Goal: Check status

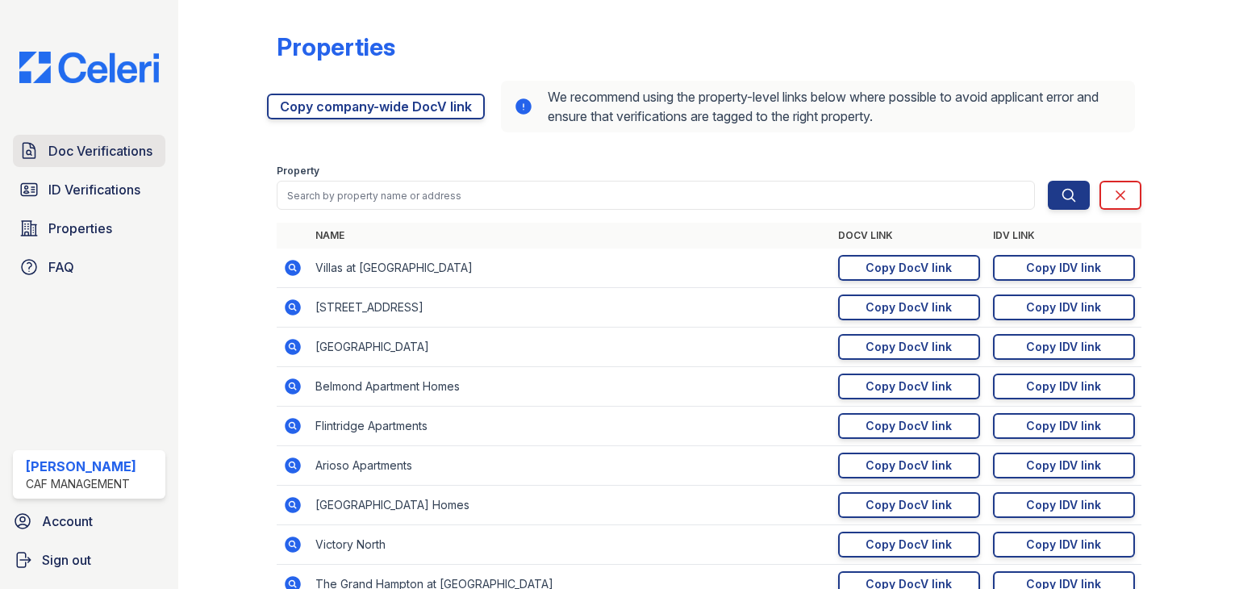
scroll to position [77, 0]
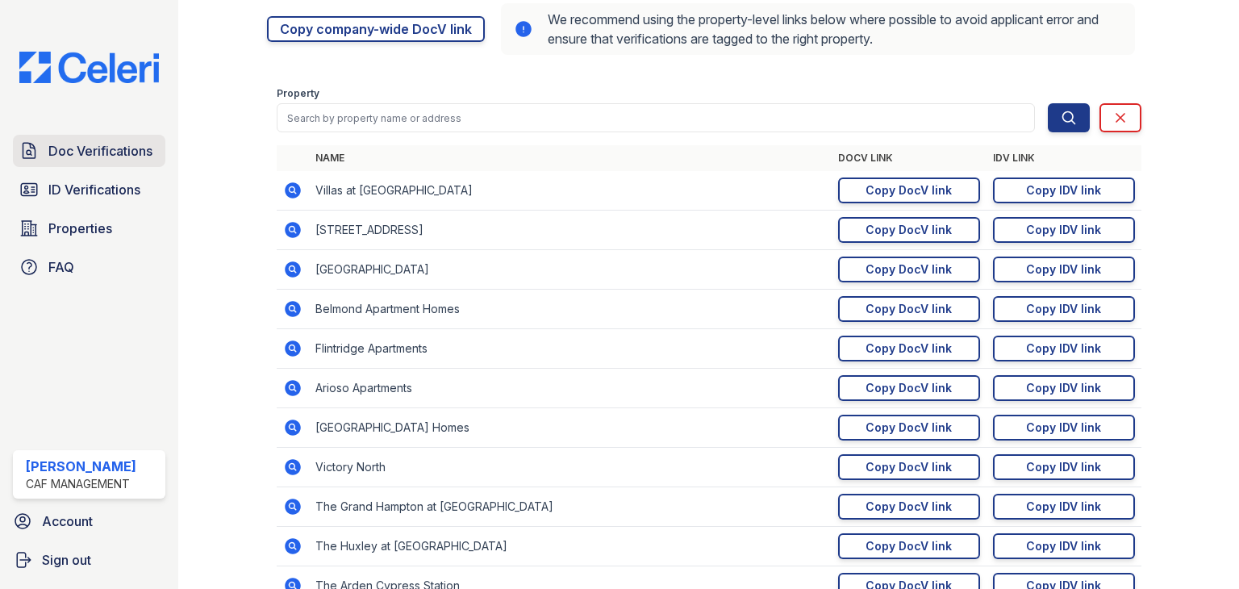
click at [119, 161] on link "Doc Verifications" at bounding box center [89, 151] width 152 height 32
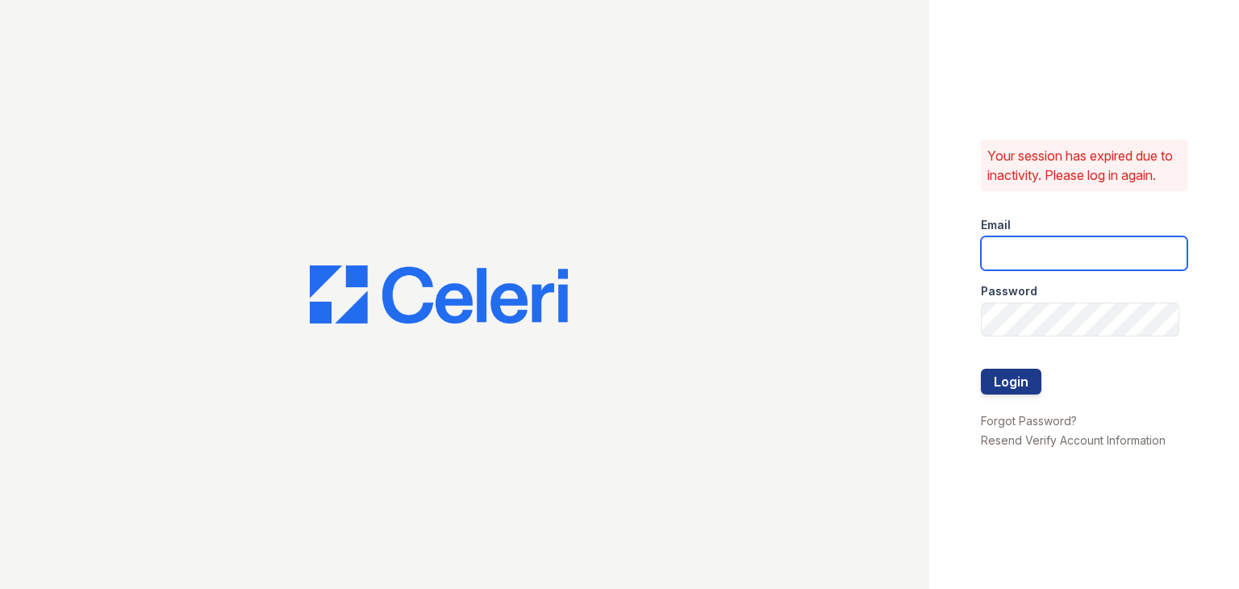
type input "[PERSON_NAME][EMAIL_ADDRESS][DOMAIN_NAME]"
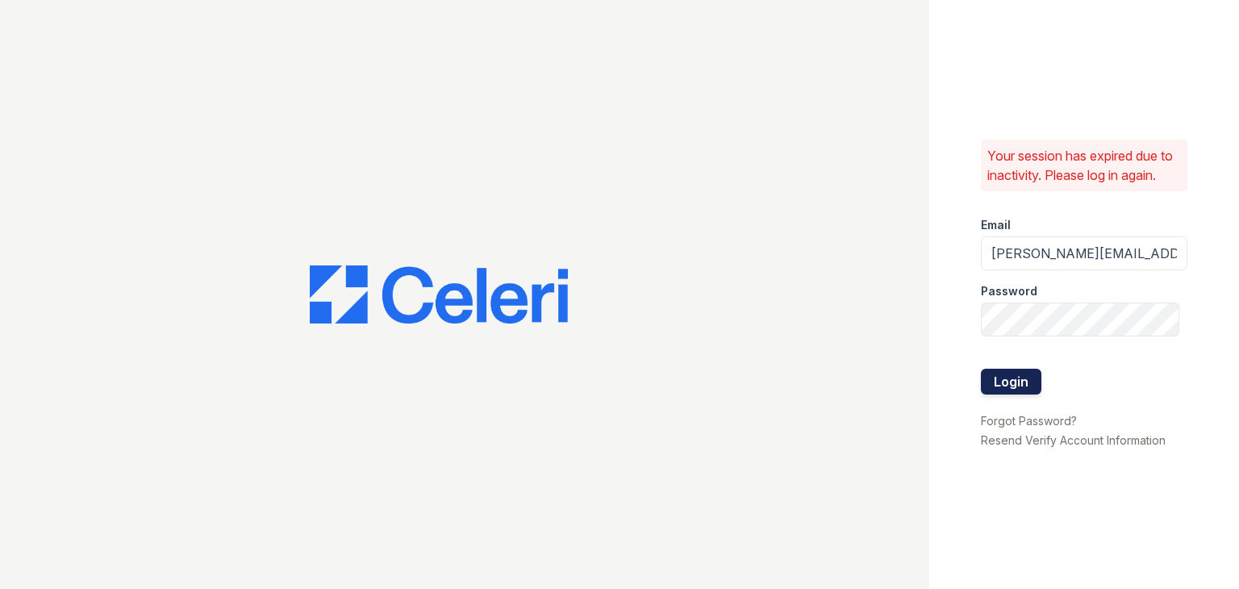
click at [1012, 378] on button "Login" at bounding box center [1011, 382] width 61 height 26
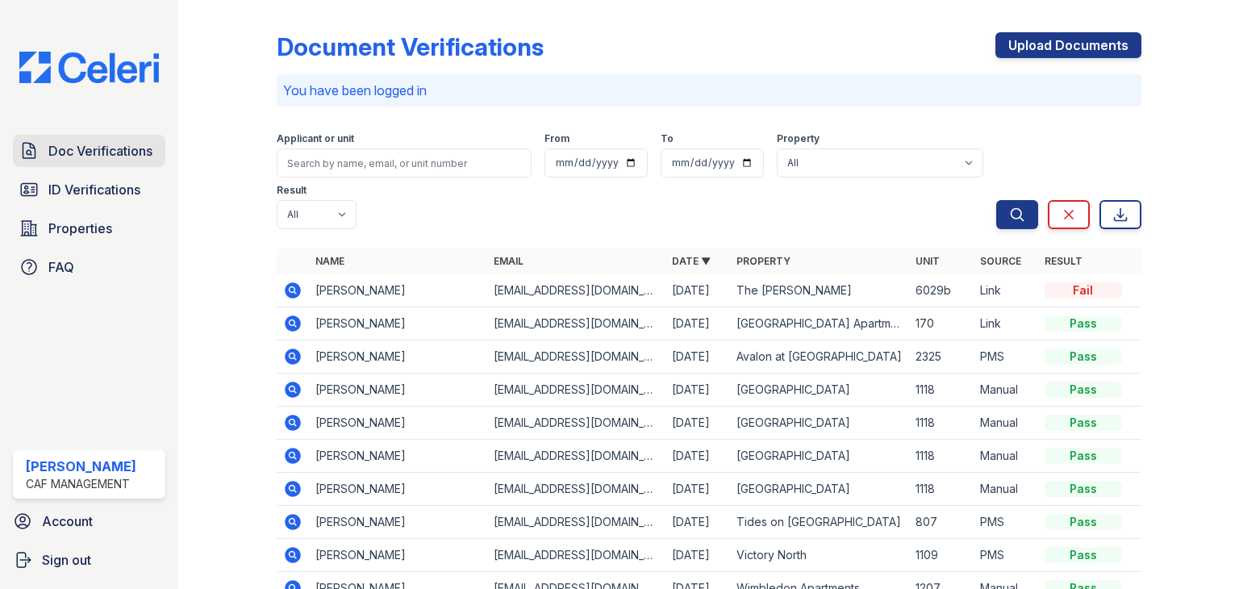
click at [139, 151] on span "Doc Verifications" at bounding box center [100, 150] width 104 height 19
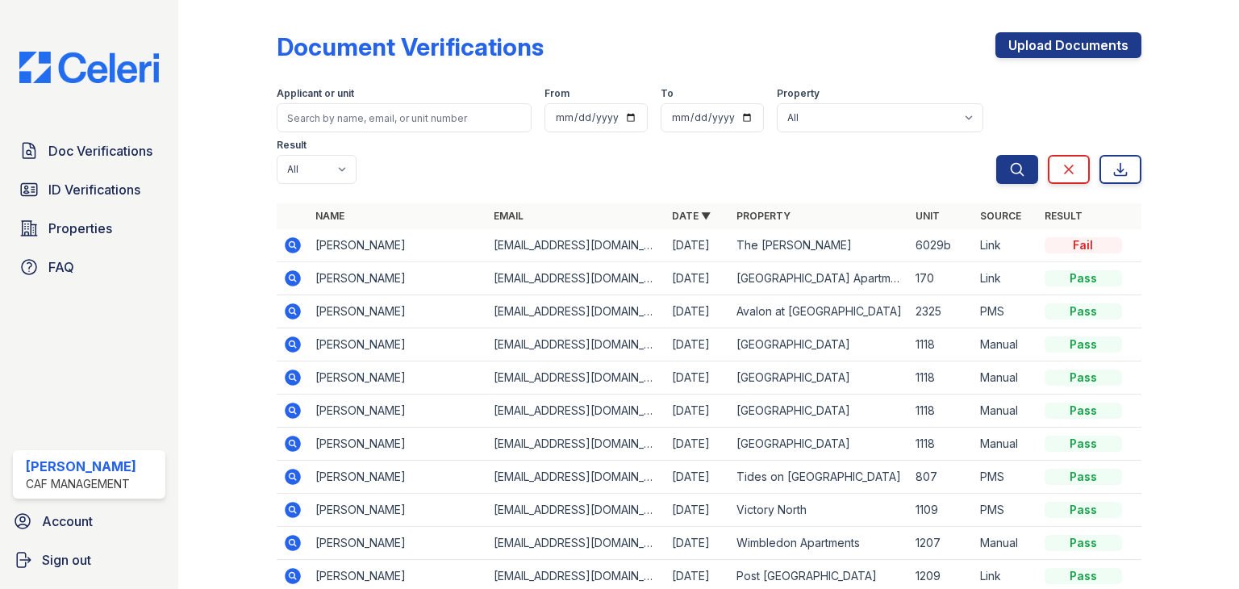
click at [426, 157] on div "Applicant or unit From To Property All 2929 Wycliff 29 Fifty 4443 Ocean Drive A…" at bounding box center [637, 132] width 720 height 103
click at [411, 119] on input "search" at bounding box center [404, 117] width 255 height 29
type input "wilmer"
click at [996, 155] on button "Search" at bounding box center [1017, 169] width 42 height 29
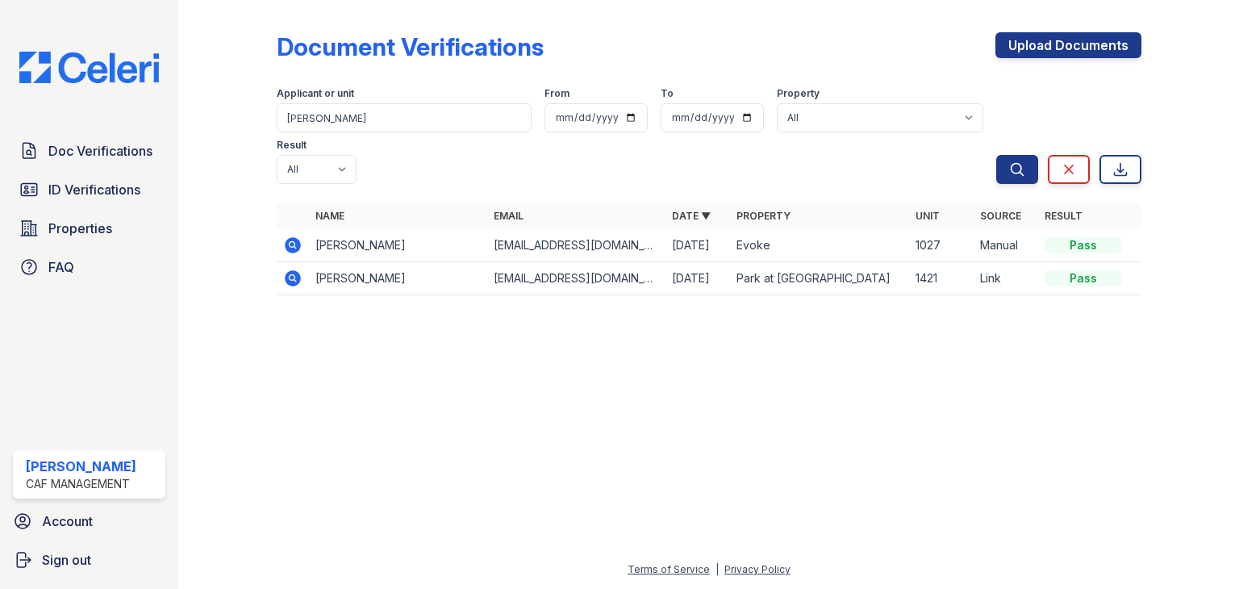
click at [292, 242] on icon at bounding box center [292, 244] width 4 height 4
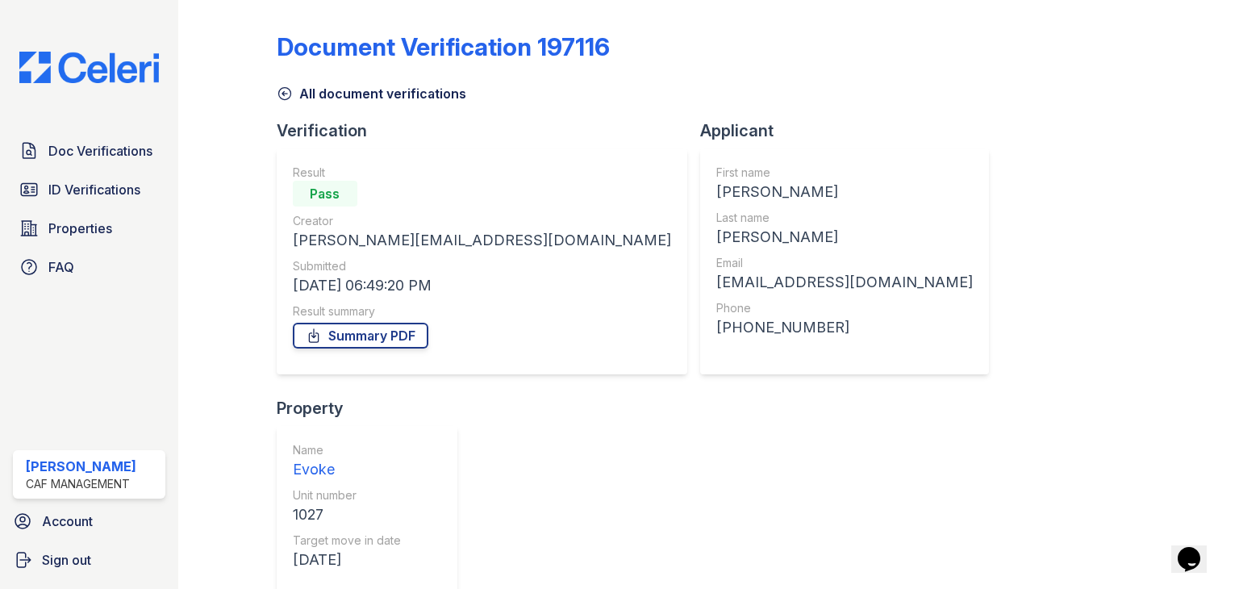
scroll to position [130, 0]
